Goal: Task Accomplishment & Management: Manage account settings

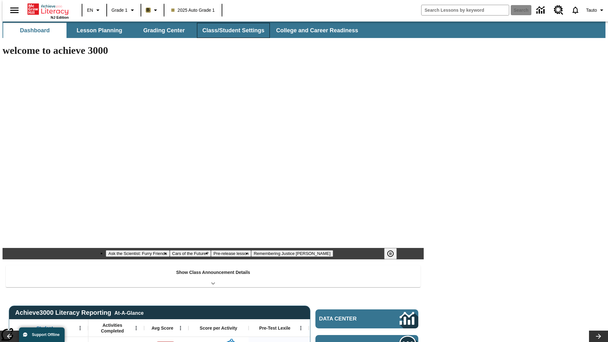
click at [230, 30] on button "Class/Student Settings" at bounding box center [233, 30] width 73 height 15
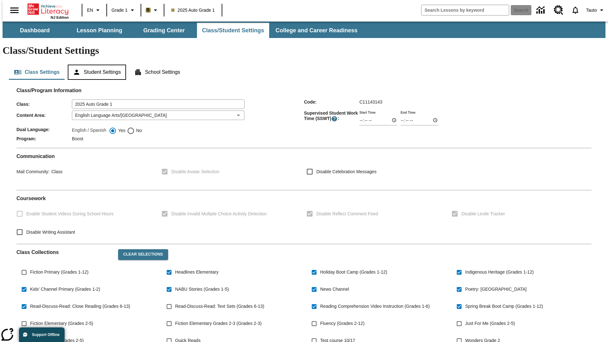
click at [95, 65] on button "Student Settings" at bounding box center [97, 72] width 58 height 15
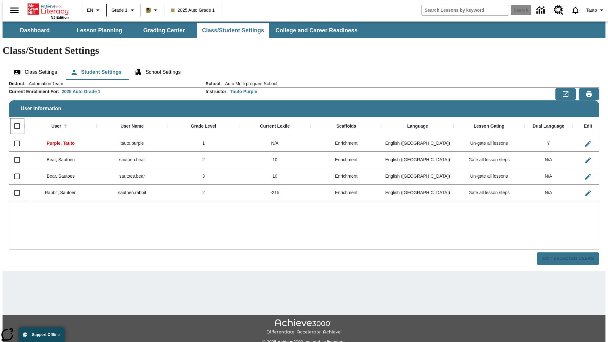
click at [14, 119] on input "Select all rows" at bounding box center [16, 125] width 13 height 13
checkbox input "true"
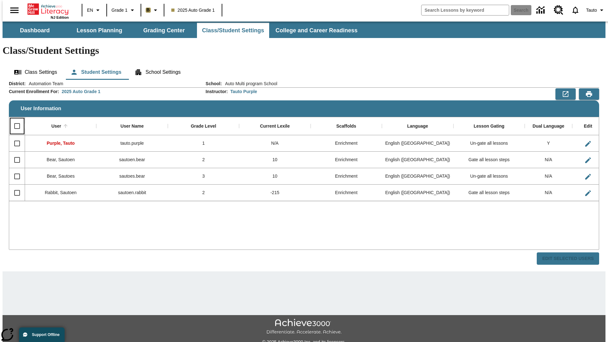
checkbox input "true"
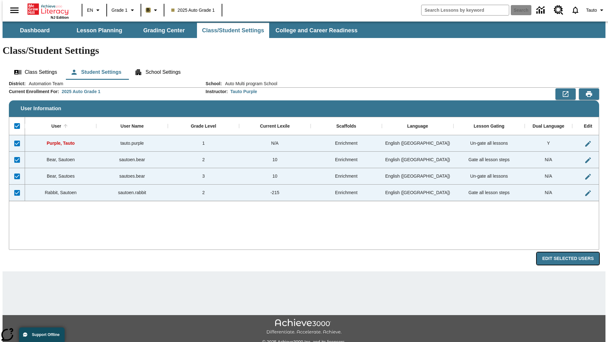
click at [573, 252] on button "Edit Selected Users" at bounding box center [567, 258] width 62 height 12
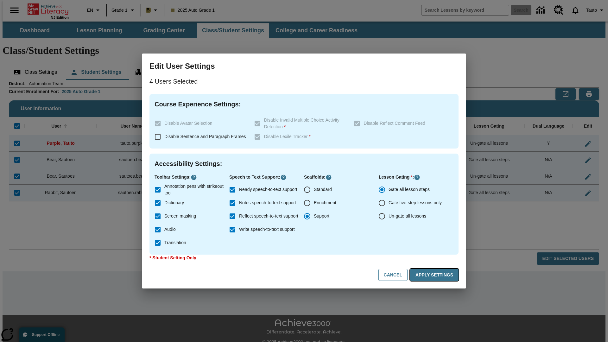
click at [435, 275] on button "Apply Settings" at bounding box center [434, 275] width 48 height 12
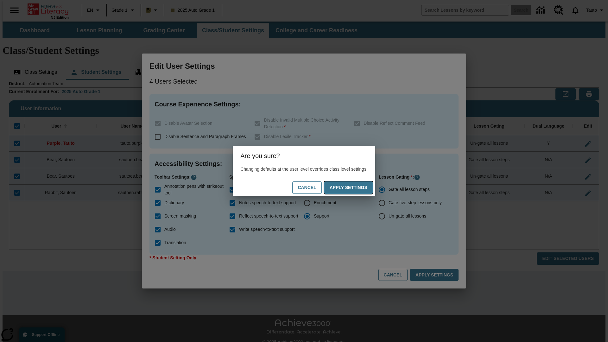
click at [354, 187] on button "Apply Settings" at bounding box center [348, 187] width 48 height 12
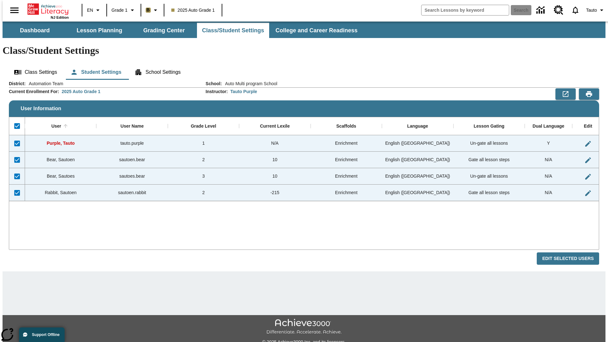
checkbox input "false"
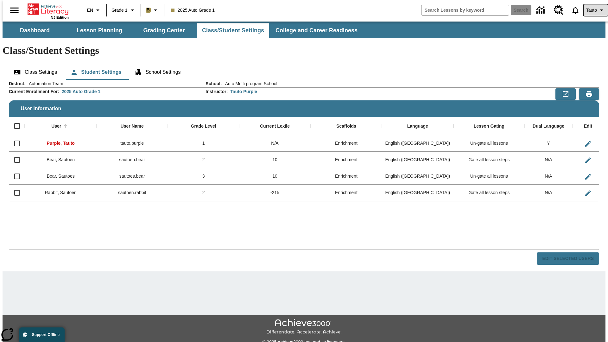
click at [592, 10] on span "Tauto" at bounding box center [591, 10] width 11 height 7
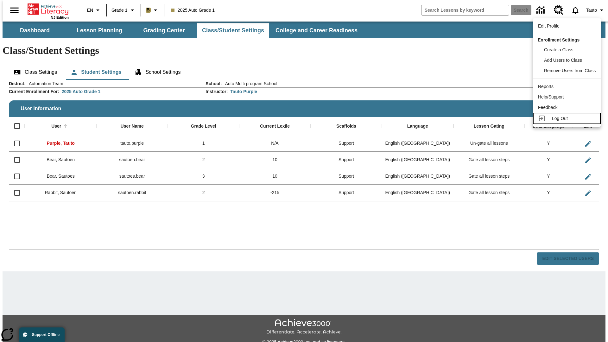
click at [567, 118] on span "Log Out" at bounding box center [560, 118] width 16 height 5
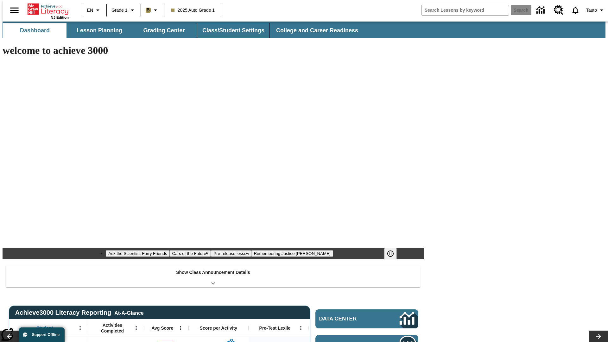
click at [230, 30] on button "Class/Student Settings" at bounding box center [233, 30] width 73 height 15
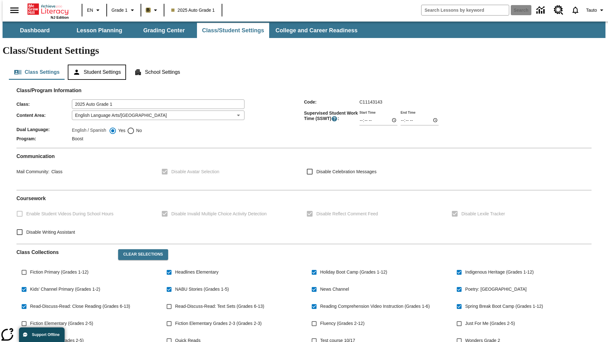
click at [95, 65] on button "Student Settings" at bounding box center [97, 72] width 58 height 15
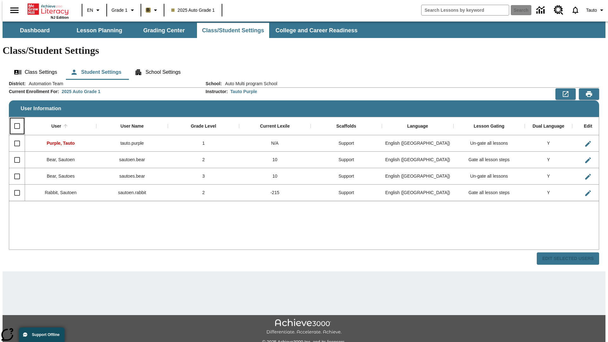
click at [14, 119] on input "Select all rows" at bounding box center [16, 125] width 13 height 13
checkbox input "true"
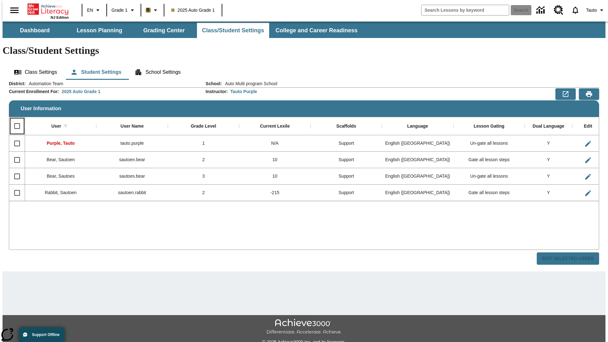
checkbox input "true"
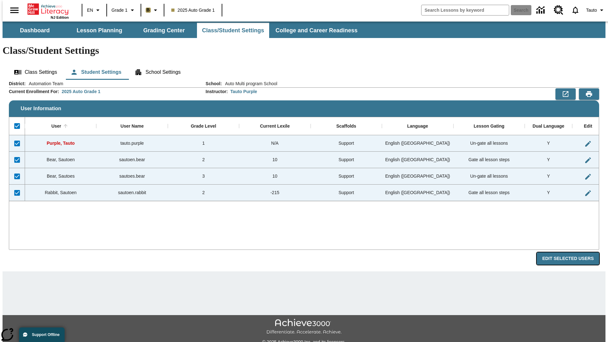
click at [573, 252] on button "Edit Selected Users" at bounding box center [567, 258] width 62 height 12
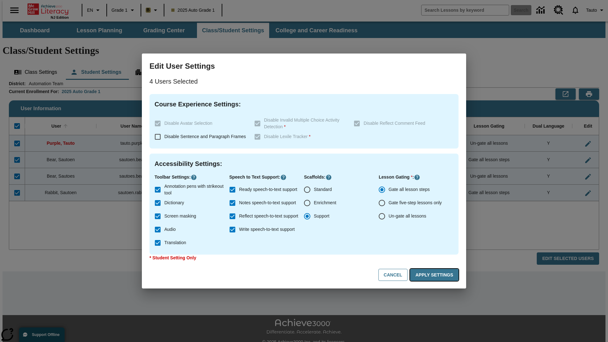
click at [435, 275] on button "Apply Settings" at bounding box center [434, 275] width 48 height 12
